Goal: Task Accomplishment & Management: Use online tool/utility

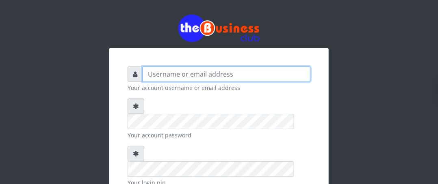
click at [163, 71] on input "text" at bounding box center [227, 74] width 168 height 15
type input "Boboyen"
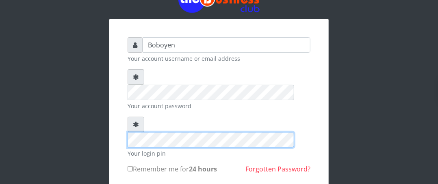
scroll to position [41, 0]
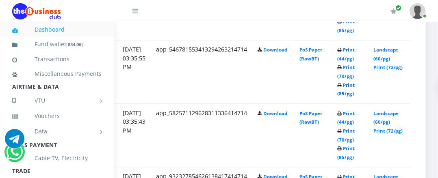
scroll to position [488, 164]
